Goal: Navigation & Orientation: Find specific page/section

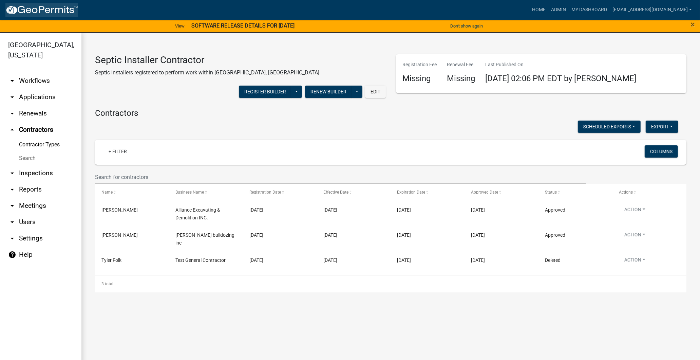
click at [22, 10] on img at bounding box center [41, 10] width 73 height 10
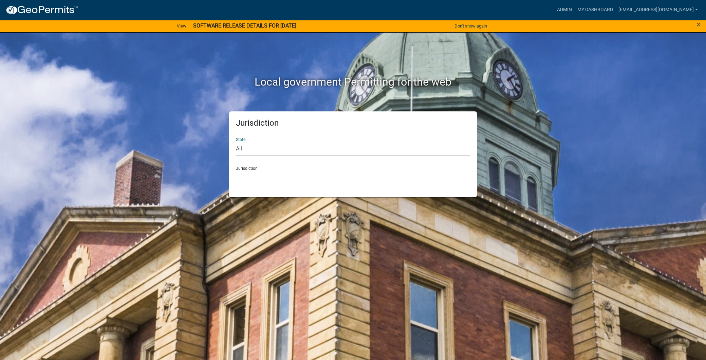
click at [277, 151] on select "All [US_STATE] [US_STATE] [US_STATE] [US_STATE] [US_STATE] [US_STATE] [US_STATE…" at bounding box center [353, 148] width 234 height 14
select select "[US_STATE]"
click at [236, 141] on select "All [US_STATE] [US_STATE] [US_STATE] [US_STATE] [US_STATE] [US_STATE] [US_STATE…" at bounding box center [353, 148] width 234 height 14
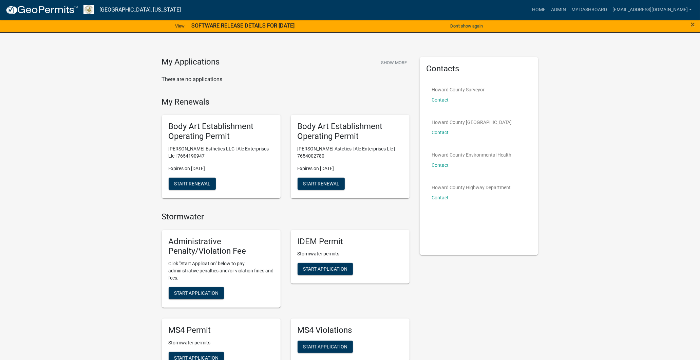
click at [59, 11] on img at bounding box center [41, 10] width 73 height 10
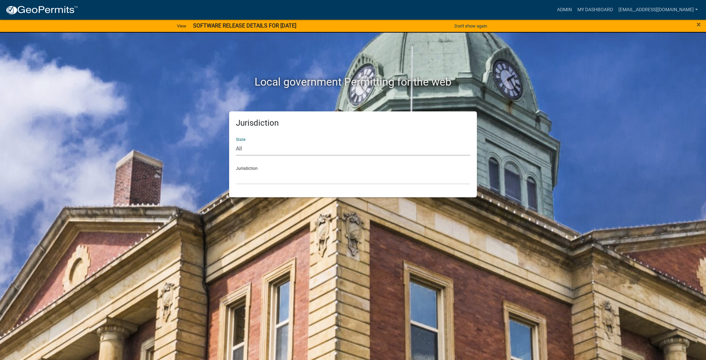
click at [262, 151] on select "All [US_STATE] [US_STATE] [US_STATE] [US_STATE] [US_STATE] [US_STATE] [US_STATE…" at bounding box center [353, 148] width 234 height 14
select select "[US_STATE]"
click at [236, 141] on select "All [US_STATE] [US_STATE] [US_STATE] [US_STATE] [US_STATE] [US_STATE] [US_STATE…" at bounding box center [353, 148] width 234 height 14
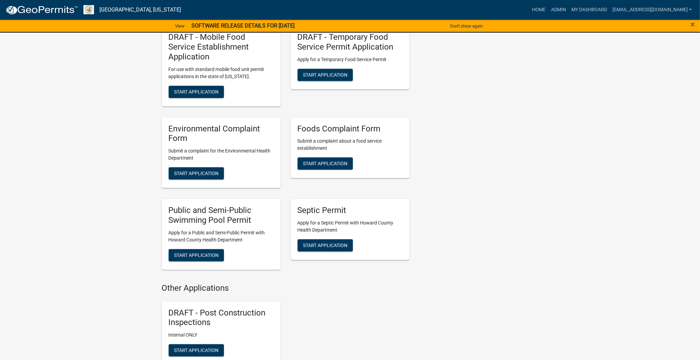
scroll to position [1056, 0]
